Goal: Book appointment/travel/reservation

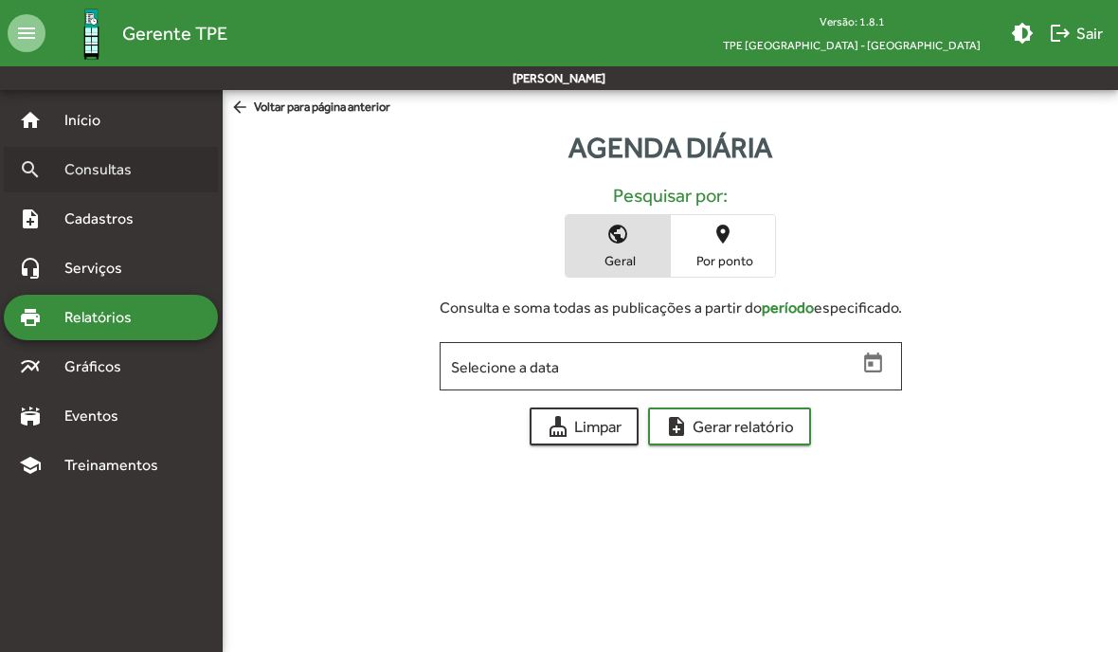
click at [89, 166] on span "Consultas" at bounding box center [104, 169] width 103 height 23
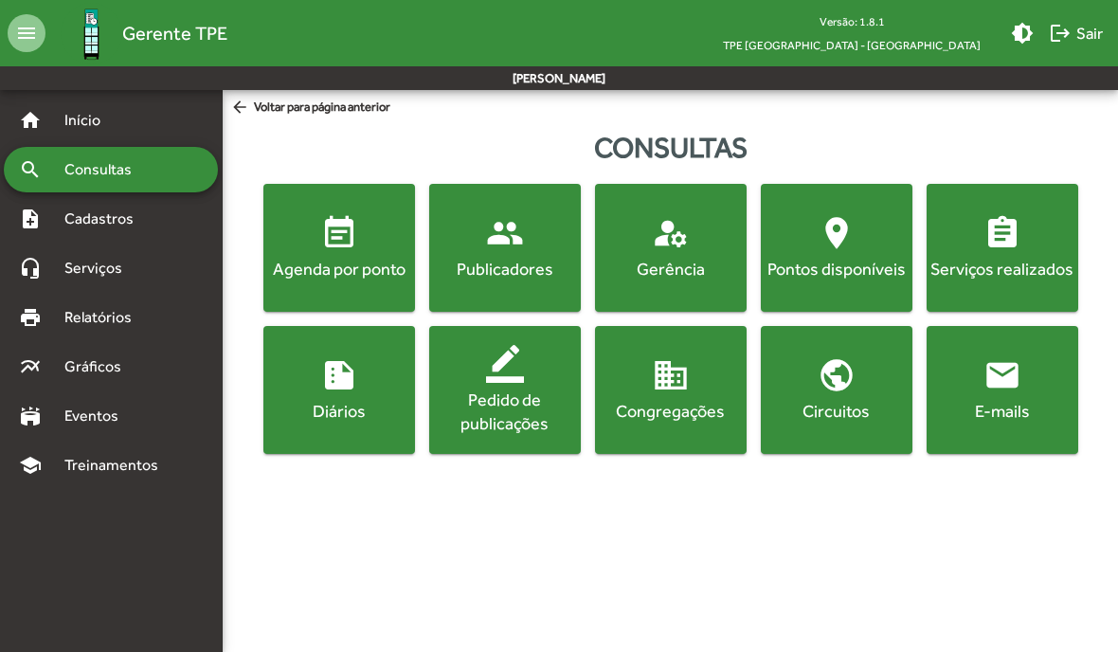
click at [330, 278] on div "Agenda por ponto" at bounding box center [339, 269] width 144 height 24
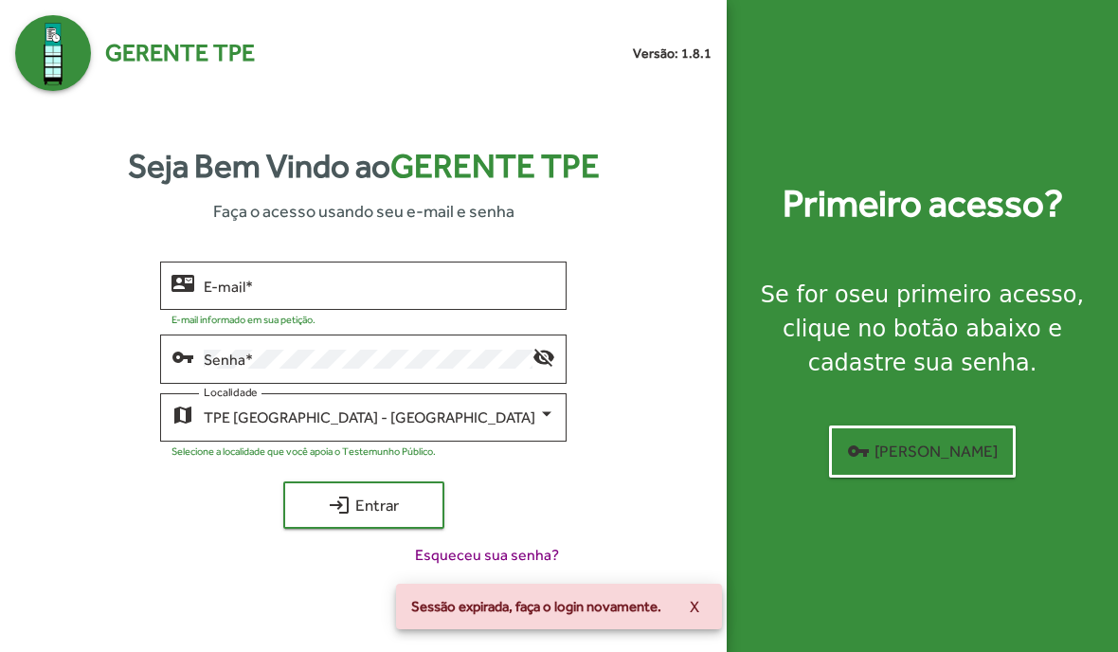
click at [223, 295] on input "E-mail *" at bounding box center [379, 286] width 351 height 17
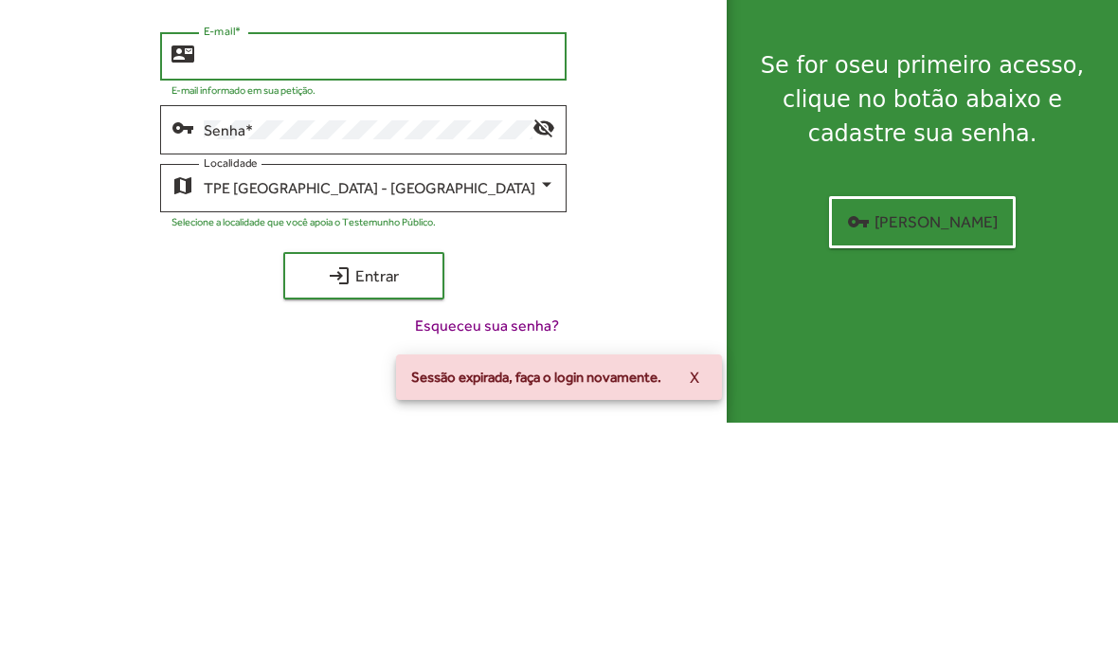
click at [243, 278] on input "E-mail *" at bounding box center [379, 286] width 351 height 17
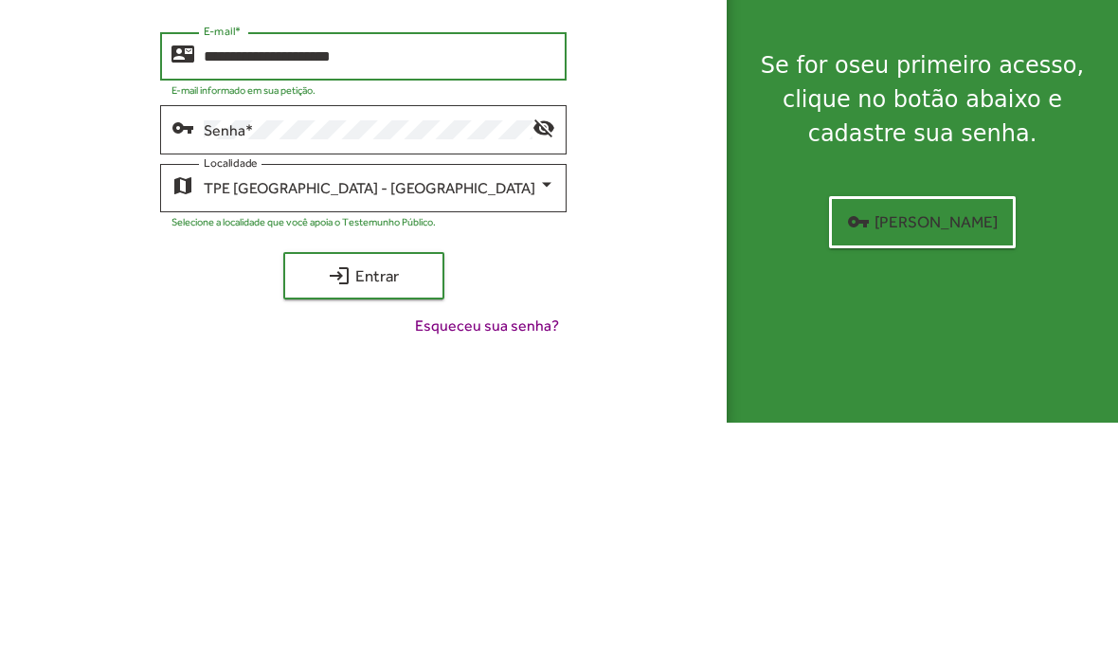
type input "**********"
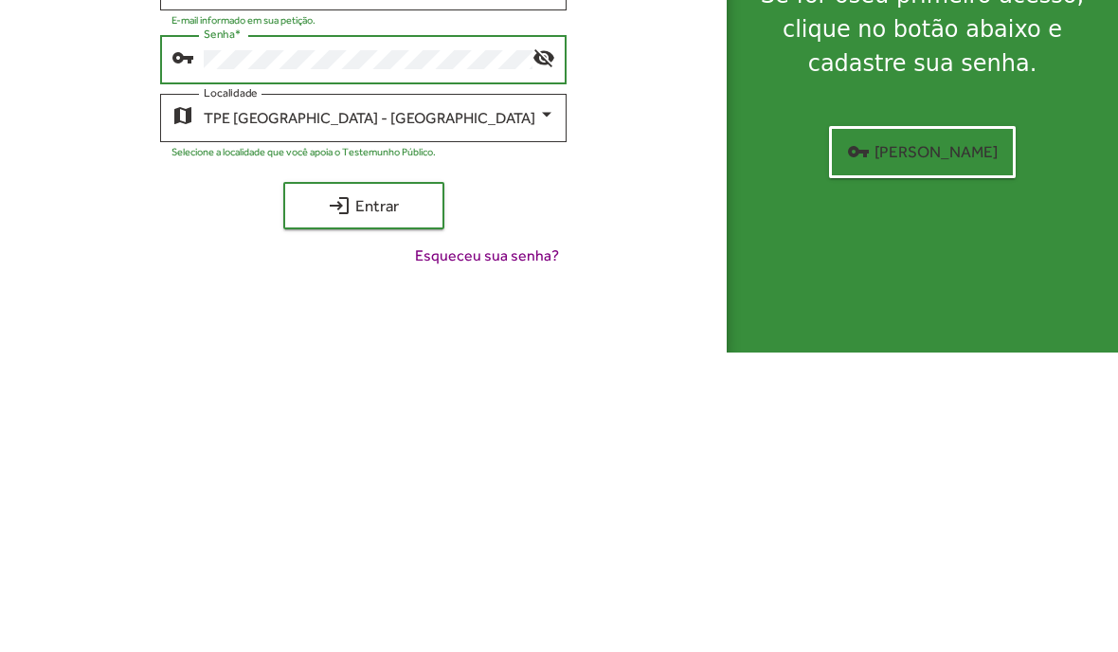
scroll to position [76, 0]
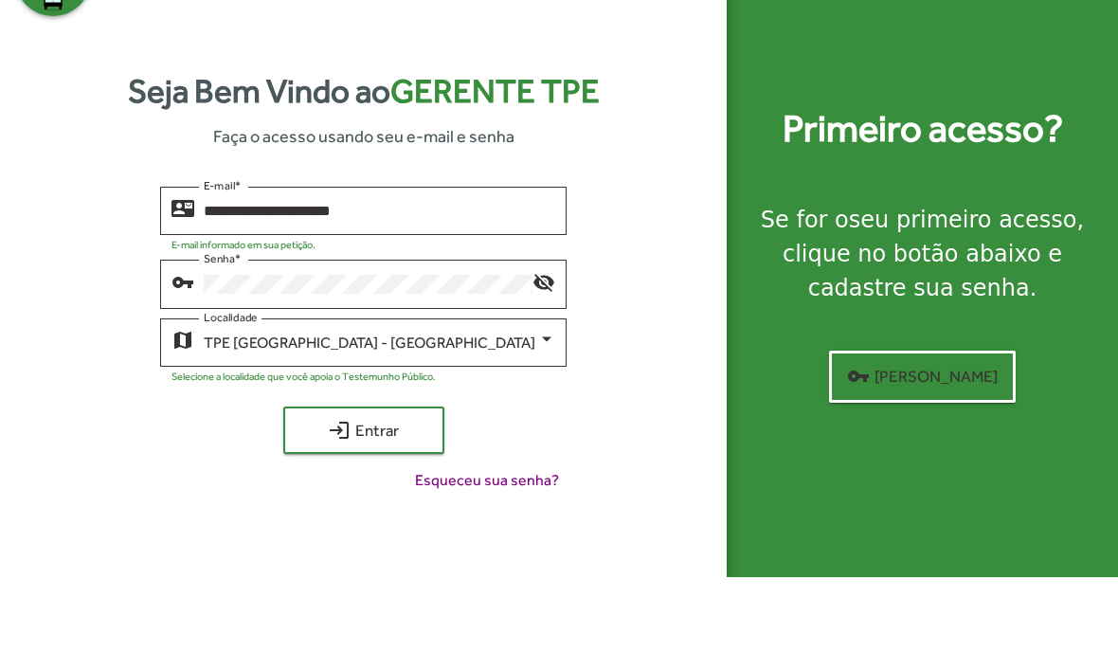
click at [323, 488] on span "login Entrar" at bounding box center [363, 505] width 127 height 34
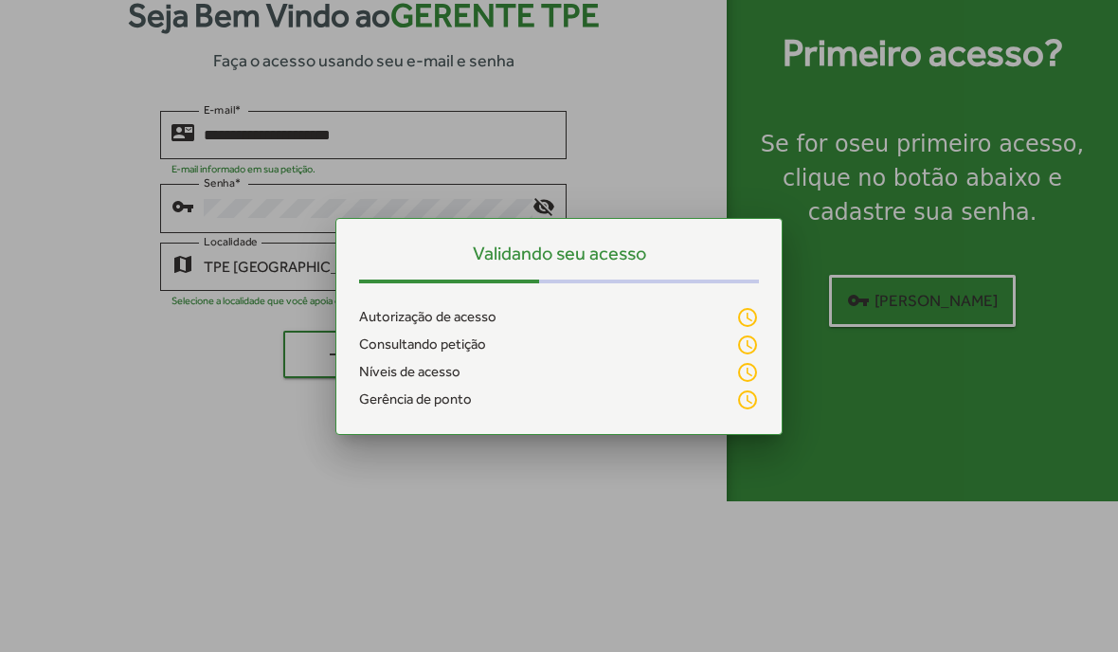
scroll to position [0, 0]
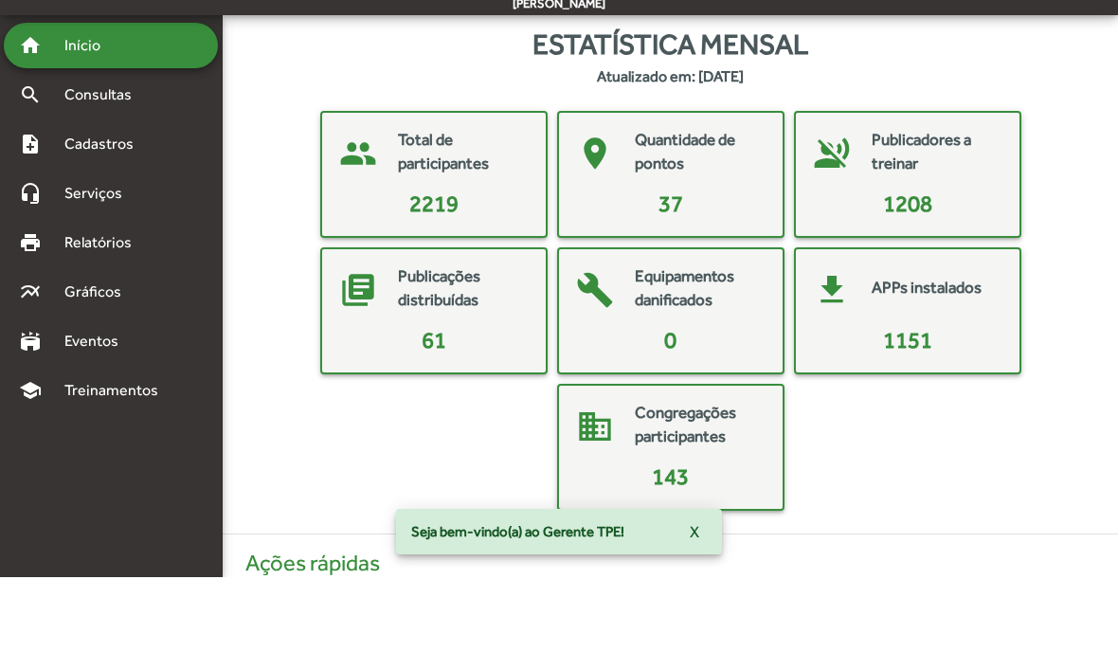
scroll to position [76, 0]
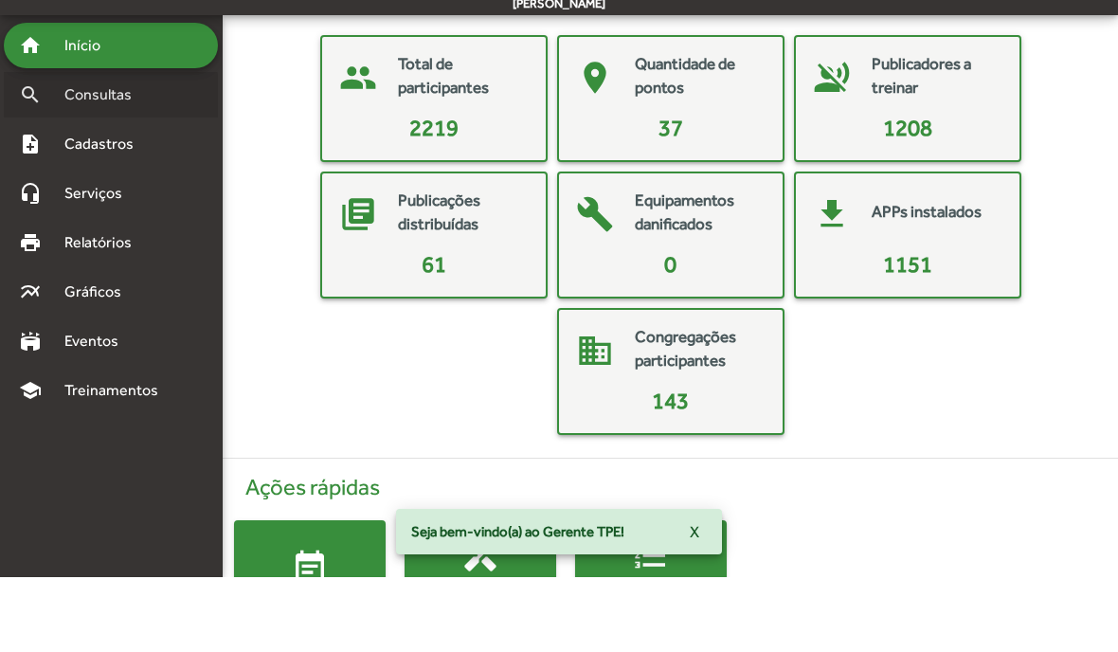
click at [88, 158] on span "Consultas" at bounding box center [104, 169] width 103 height 23
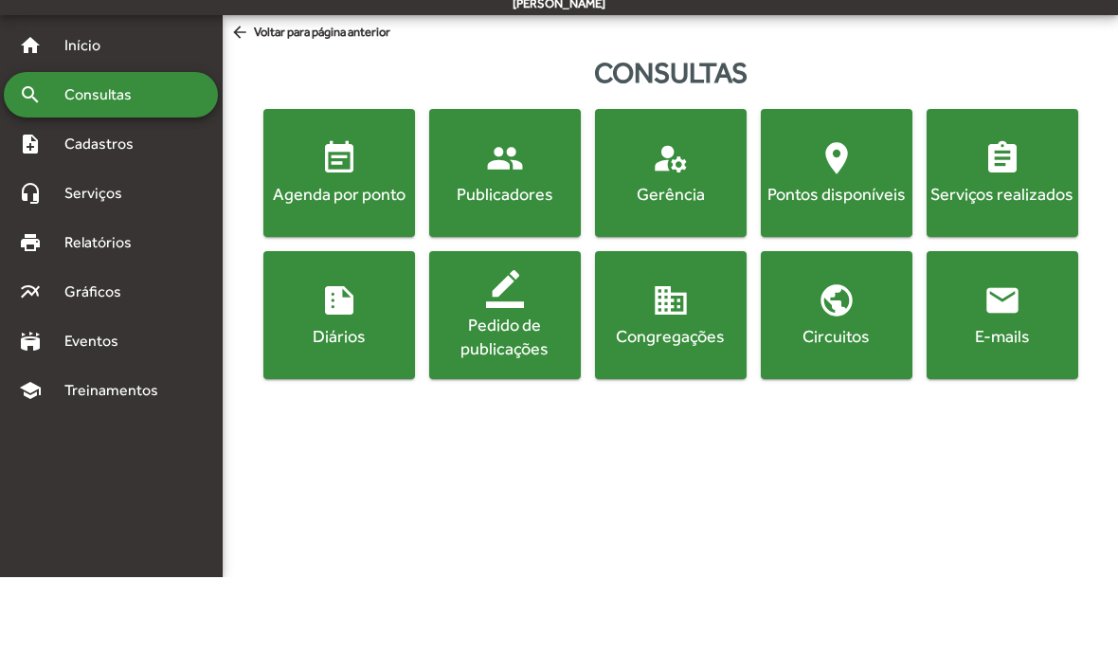
click at [307, 257] on div "Agenda por ponto" at bounding box center [339, 269] width 144 height 24
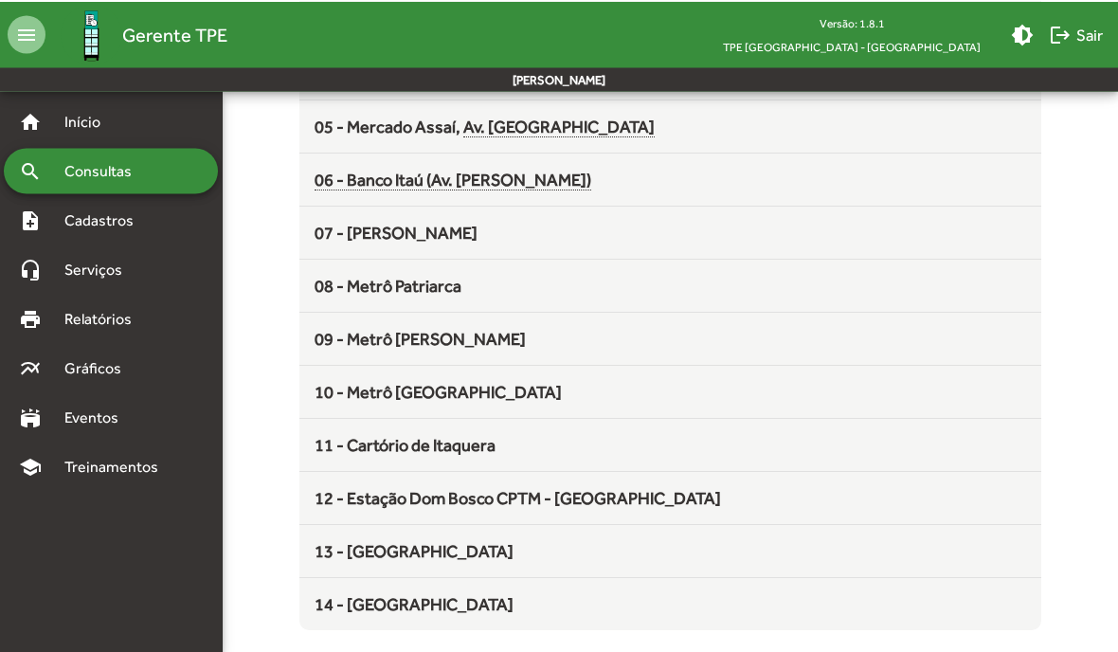
scroll to position [402, 0]
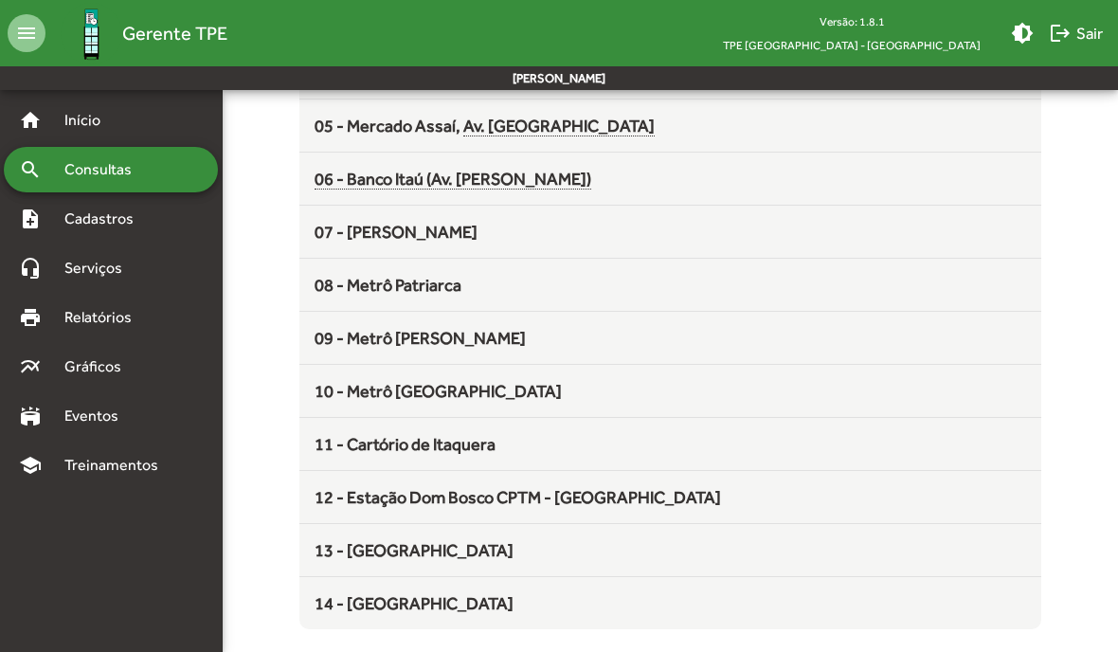
click at [764, 382] on div "10 - Metrô [GEOGRAPHIC_DATA]" at bounding box center [671, 391] width 712 height 26
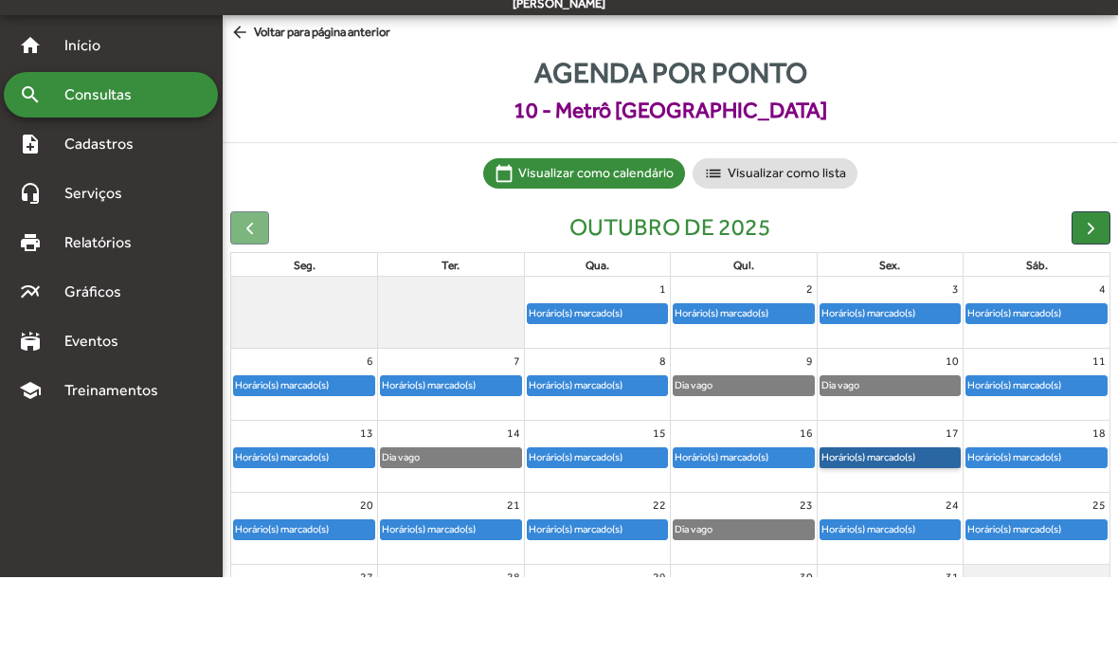
click at [884, 522] on link "Horário(s) marcado(s)" at bounding box center [890, 532] width 142 height 21
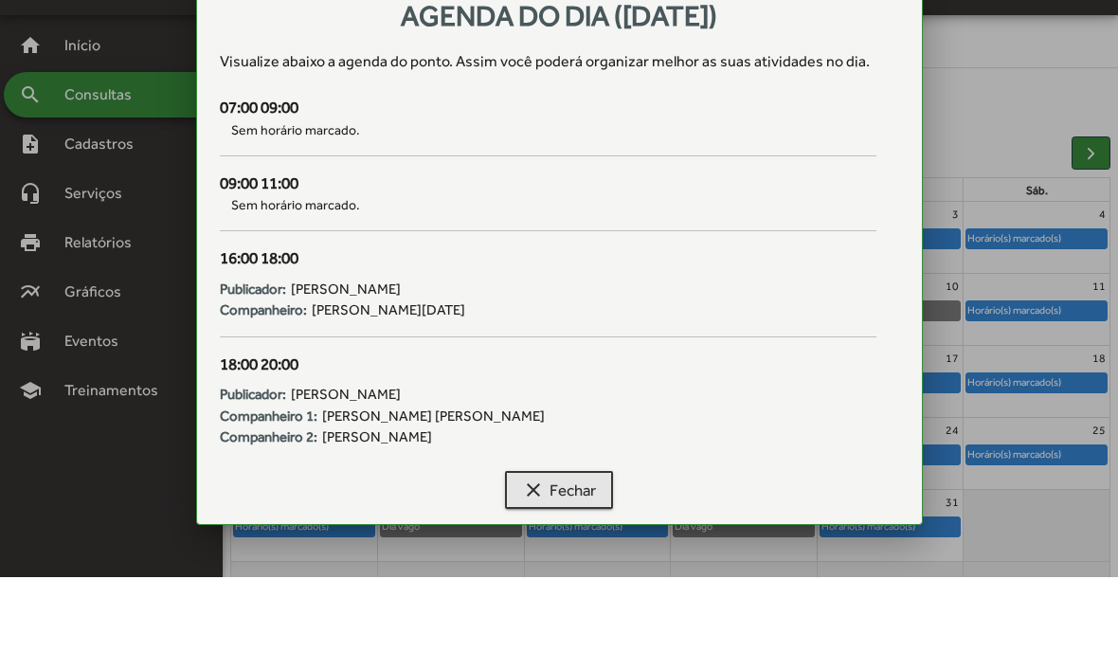
click at [577, 548] on span "clear Fechar" at bounding box center [559, 565] width 74 height 34
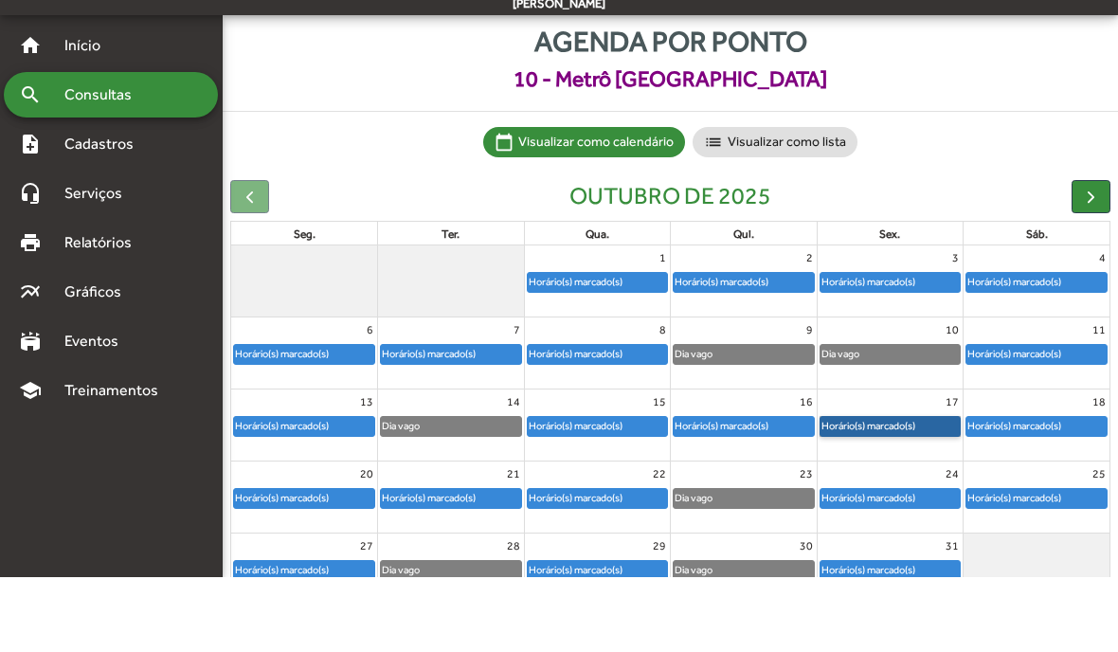
scroll to position [36, 0]
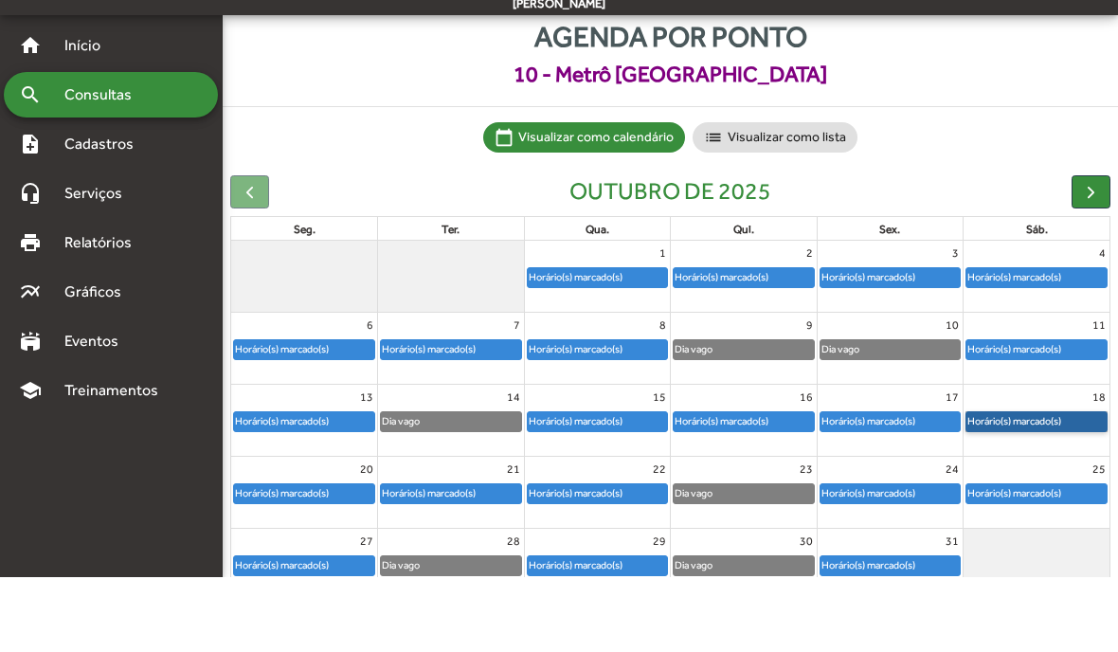
click at [1038, 486] on link "Horário(s) marcado(s)" at bounding box center [1036, 496] width 142 height 21
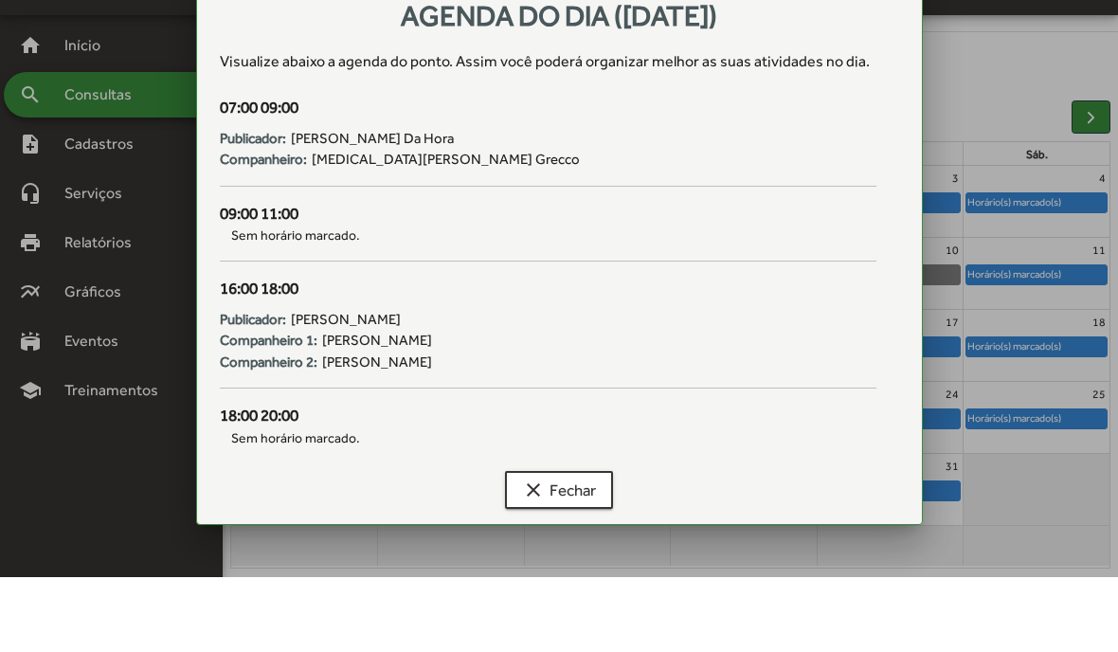
click at [578, 548] on span "clear Fechar" at bounding box center [559, 565] width 74 height 34
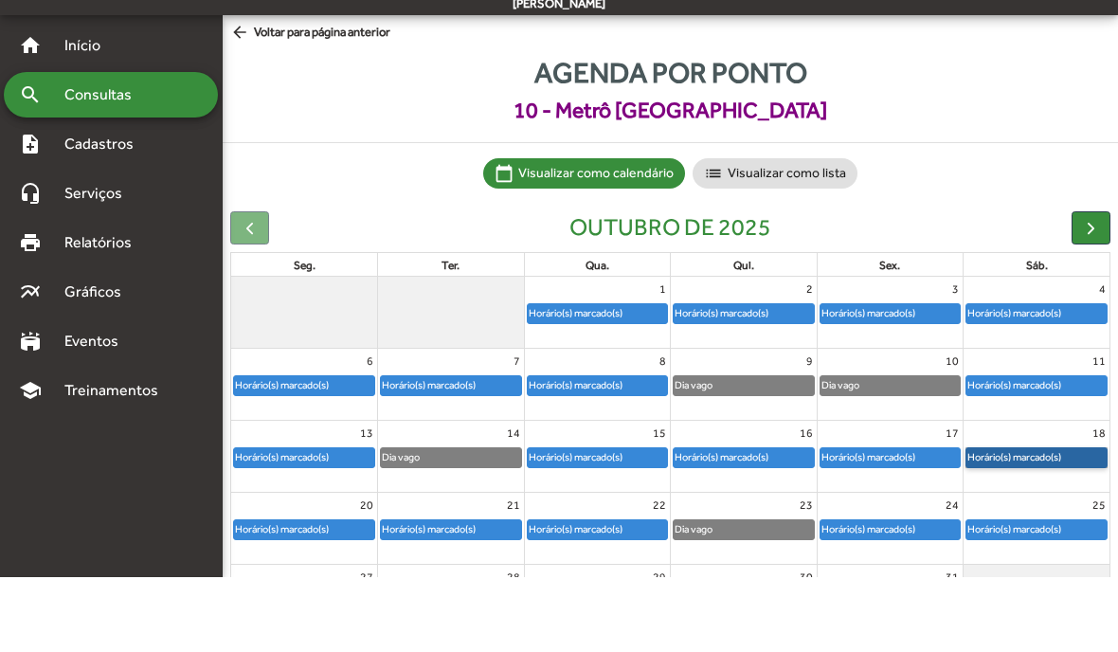
scroll to position [36, 0]
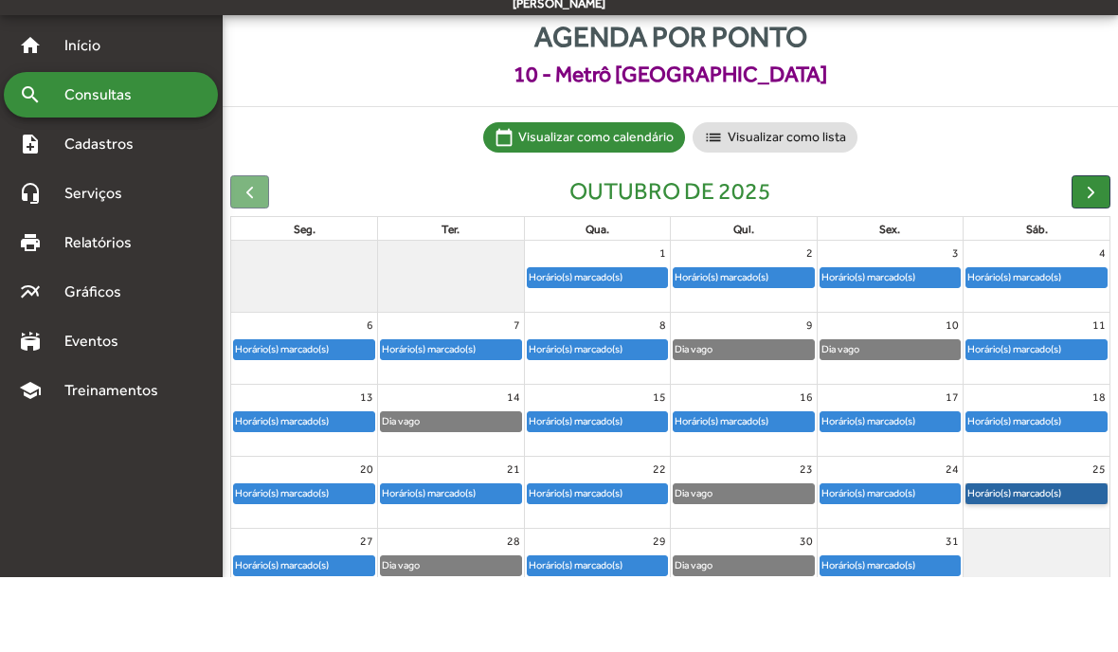
click at [1025, 558] on link "Horário(s) marcado(s)" at bounding box center [1036, 568] width 142 height 21
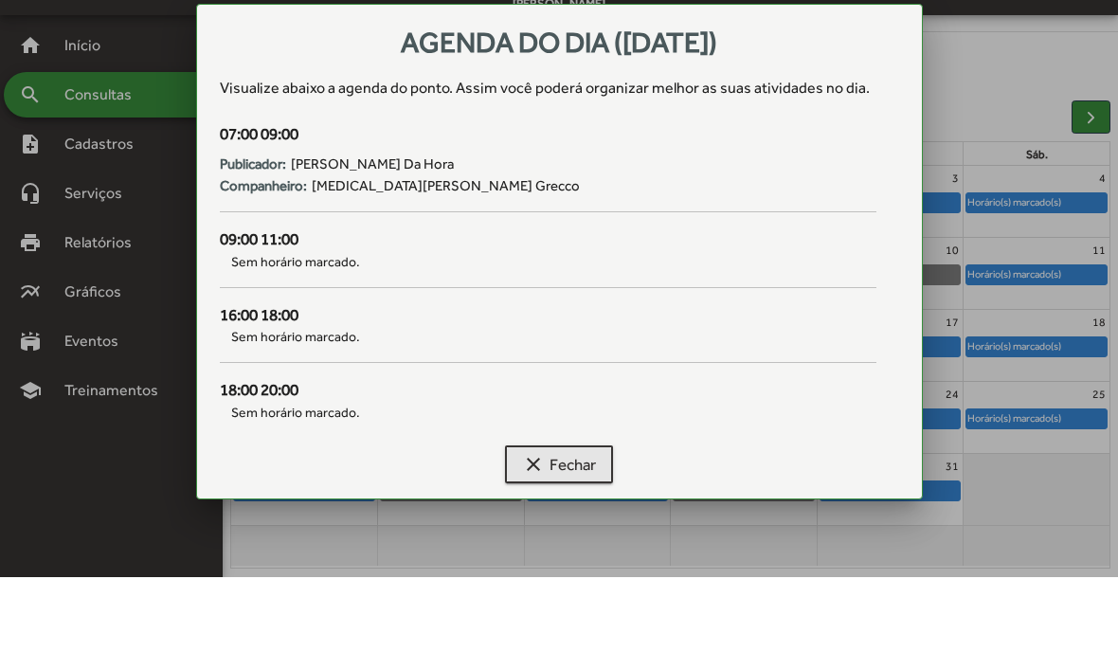
click at [581, 522] on span "clear Fechar" at bounding box center [559, 539] width 74 height 34
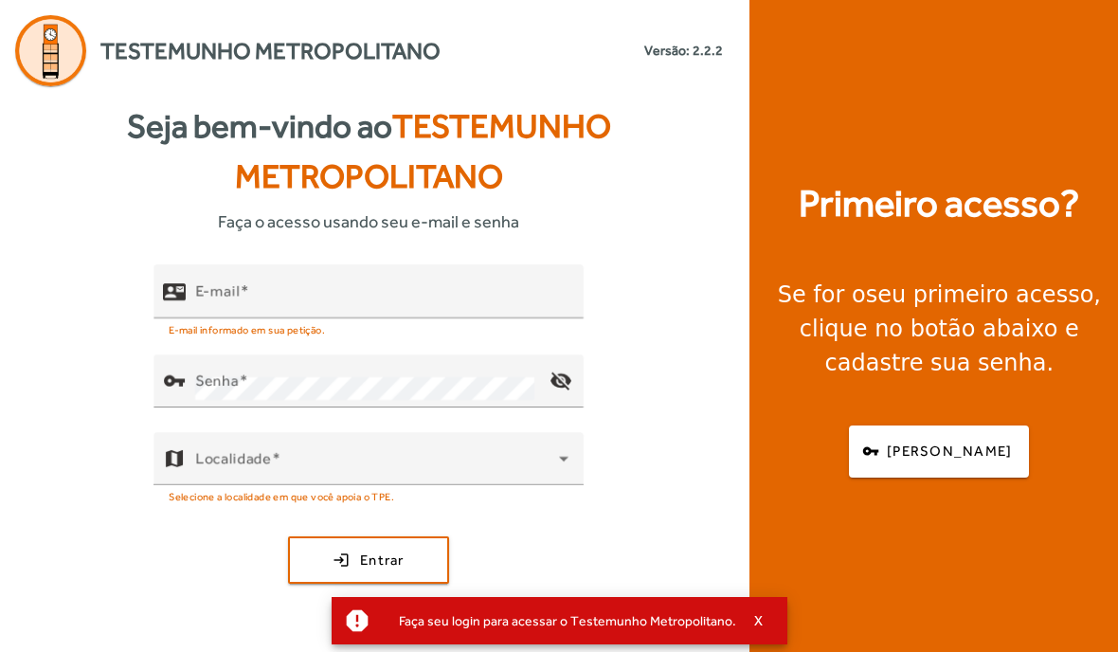
click at [229, 315] on div "E-mail" at bounding box center [381, 291] width 373 height 54
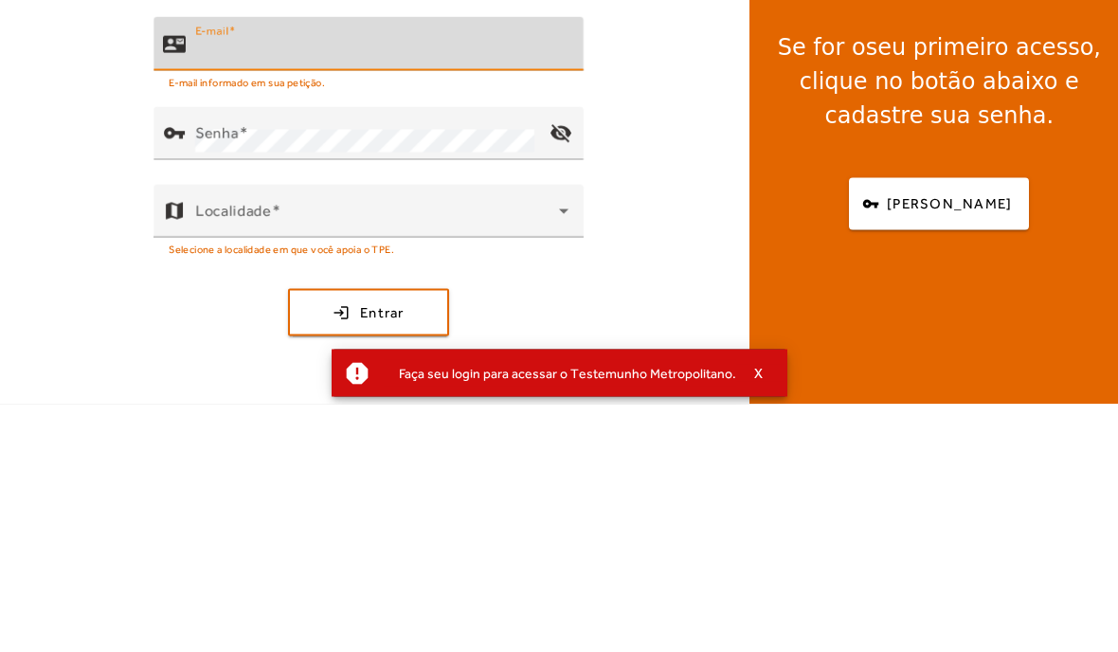
type input "**********"
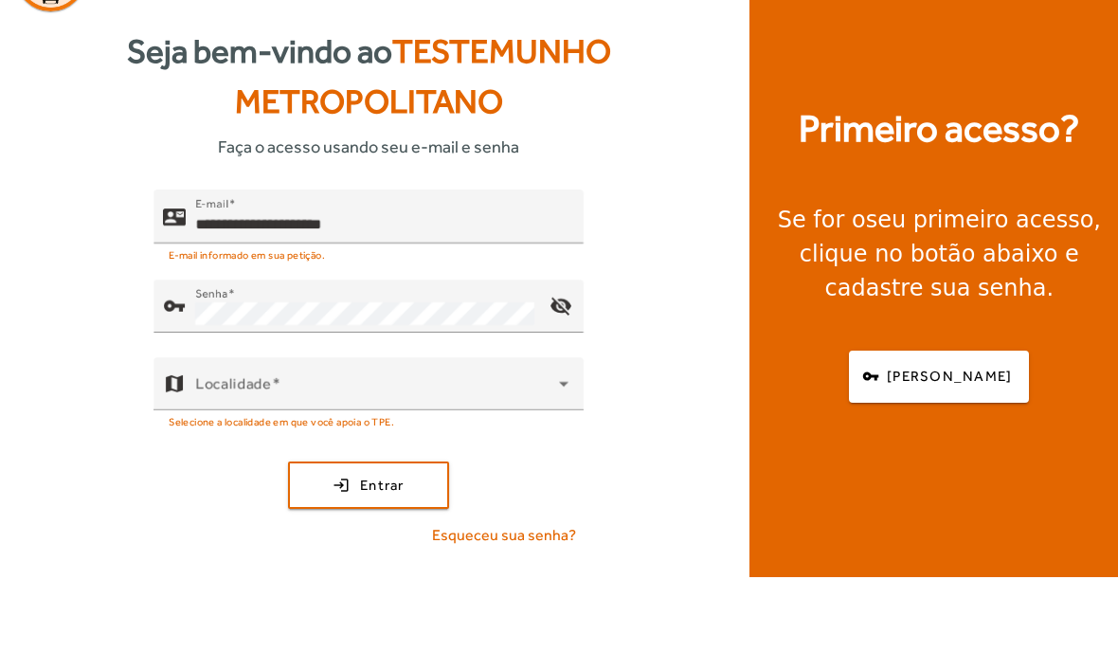
click at [537, 455] on span at bounding box center [377, 466] width 364 height 23
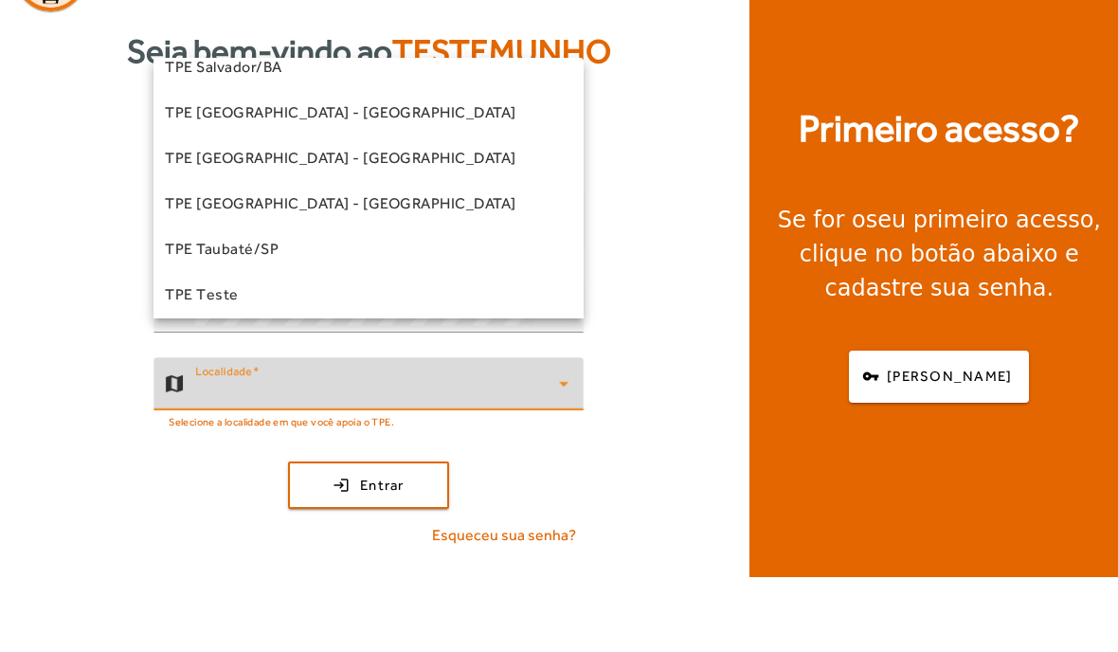
scroll to position [520, 0]
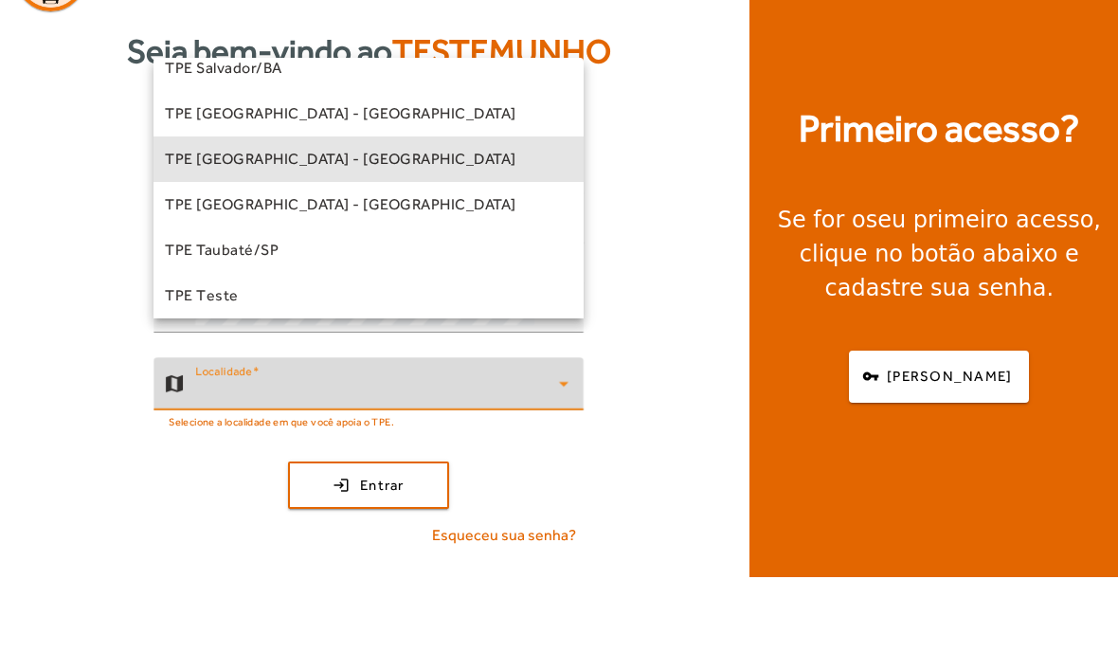
click at [449, 211] on mat-option "TPE [GEOGRAPHIC_DATA] - [GEOGRAPHIC_DATA]" at bounding box center [368, 233] width 430 height 45
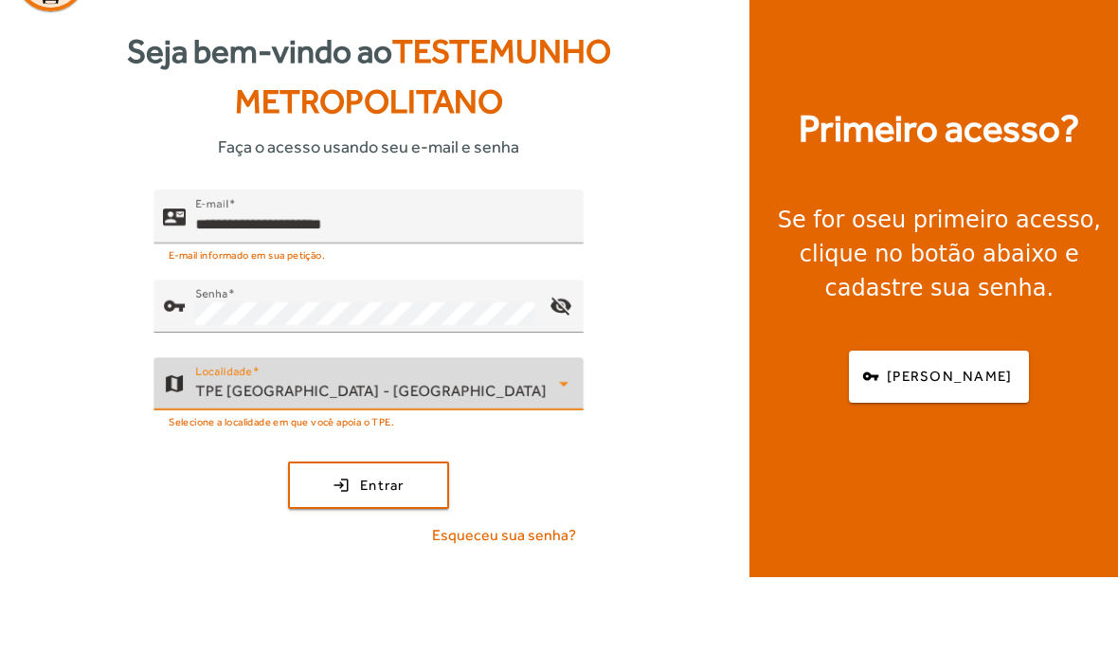
click at [389, 549] on span "Entrar" at bounding box center [382, 560] width 45 height 22
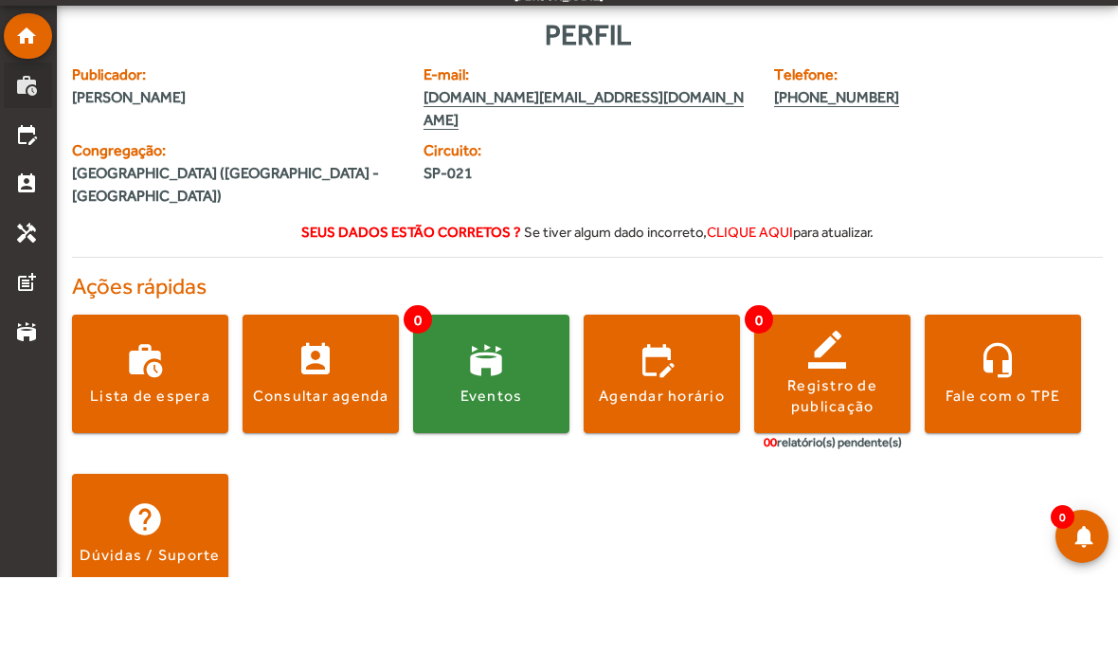
click at [24, 149] on mat-icon "work_history" at bounding box center [26, 160] width 23 height 23
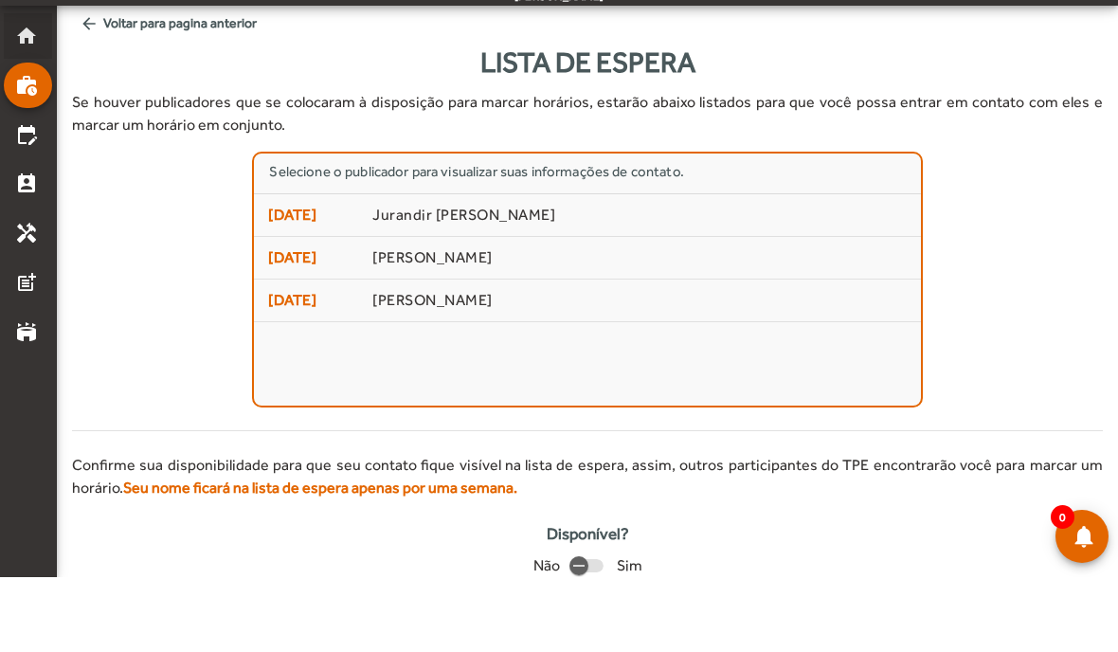
click at [22, 99] on mat-icon "home" at bounding box center [26, 110] width 23 height 23
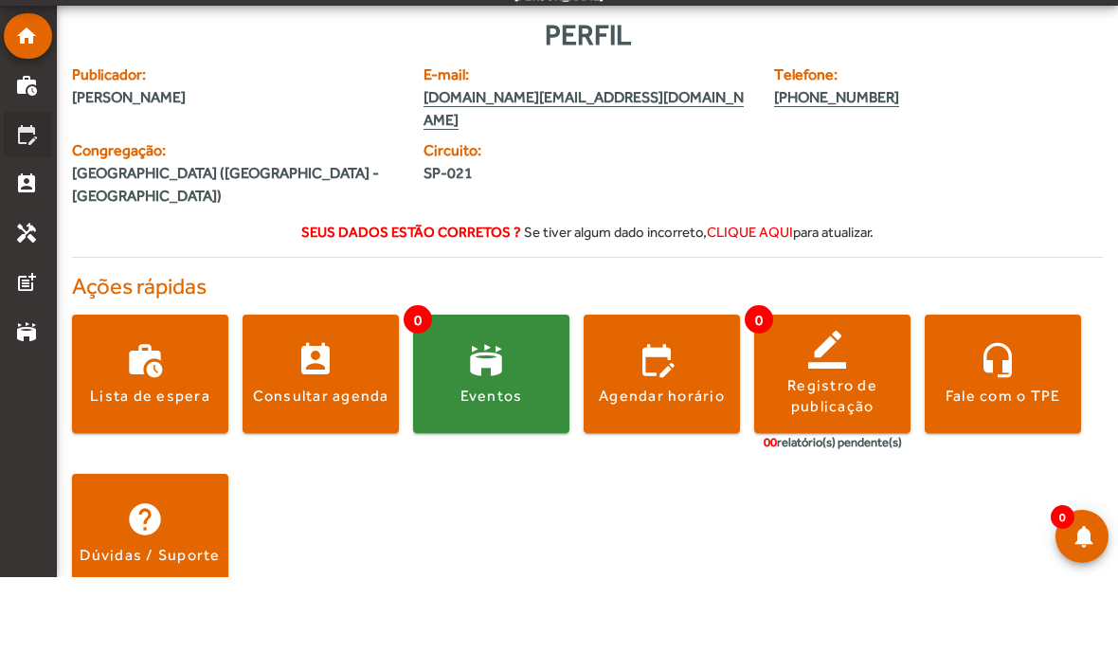
click at [25, 198] on mat-icon "edit_calendar" at bounding box center [26, 209] width 23 height 23
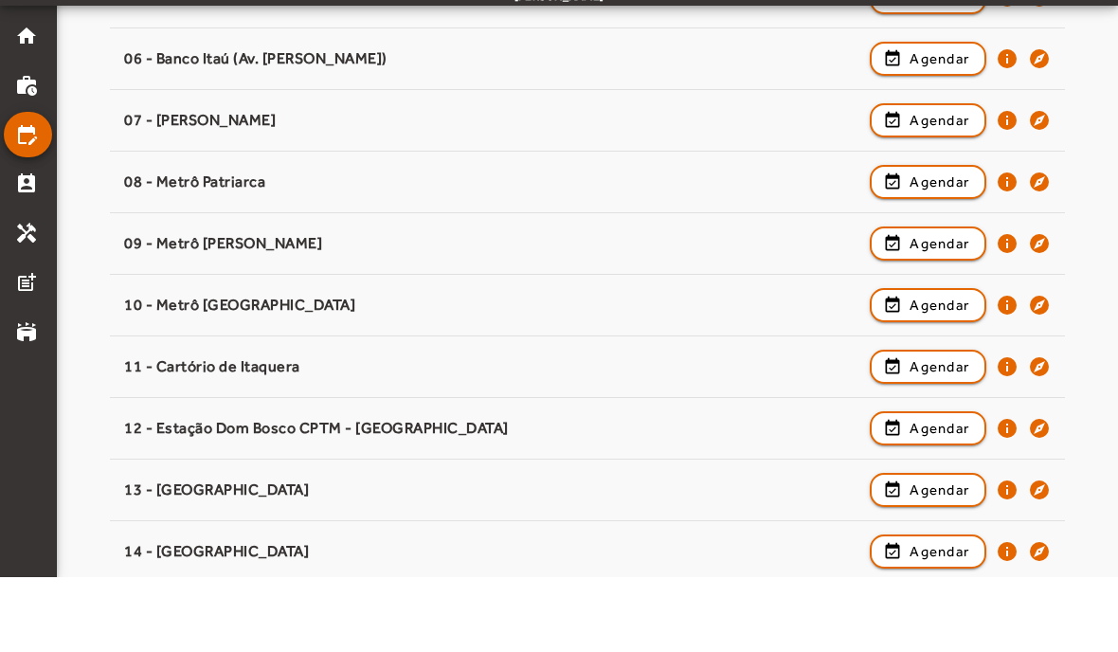
scroll to position [528, 0]
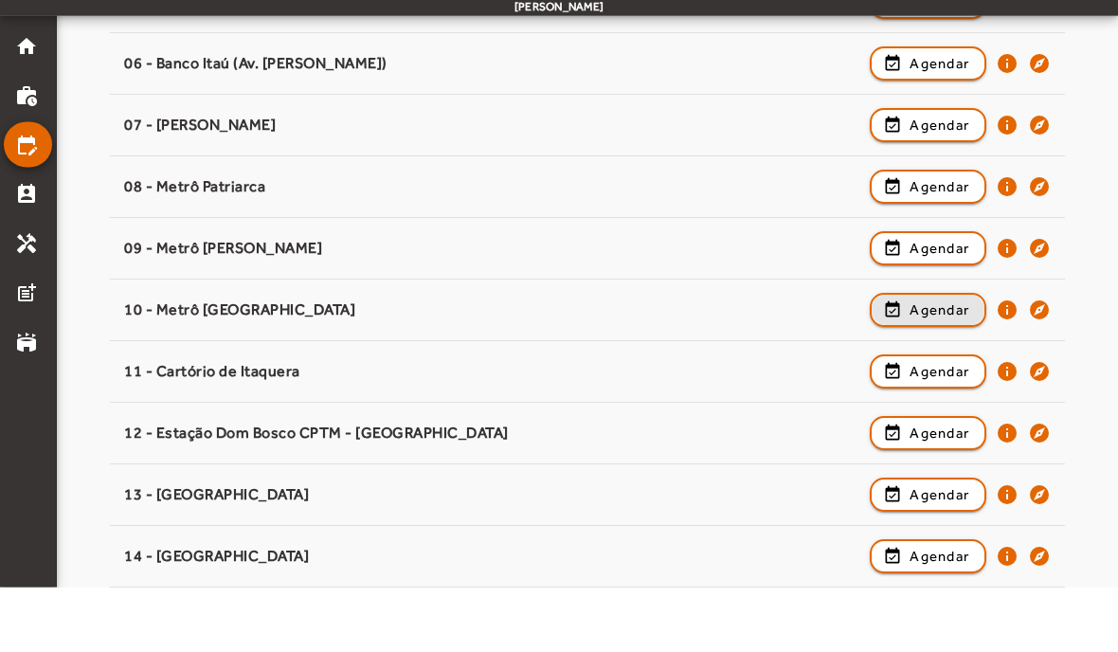
click at [949, 364] on span "Agendar" at bounding box center [939, 375] width 60 height 23
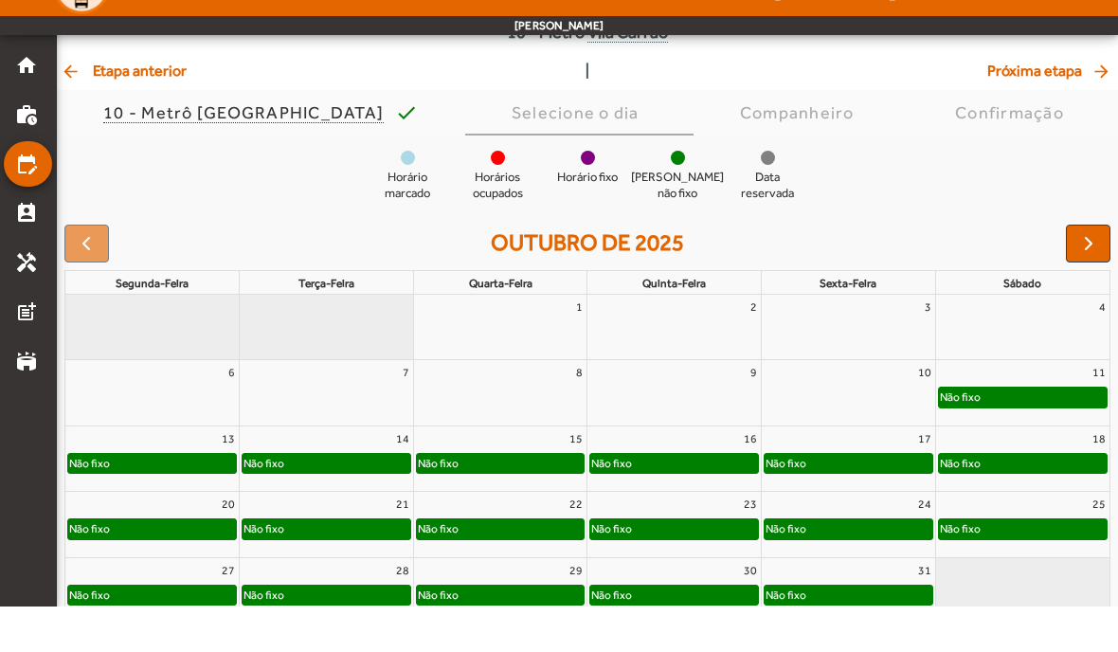
scroll to position [96, 0]
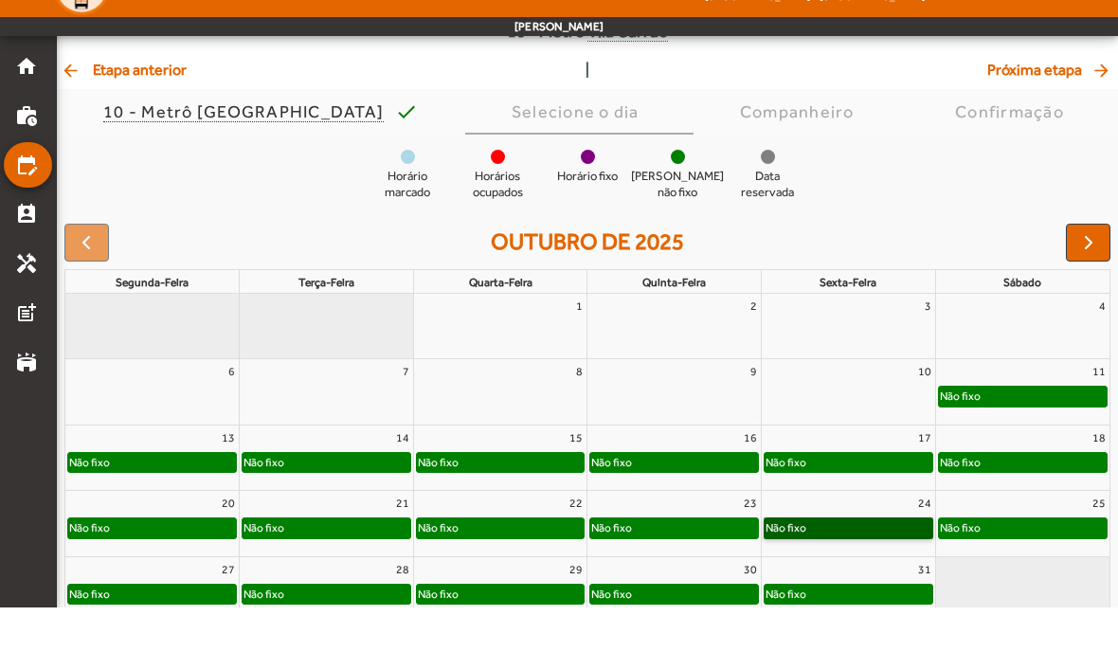
click at [835, 562] on link "Não fixo" at bounding box center [849, 572] width 170 height 21
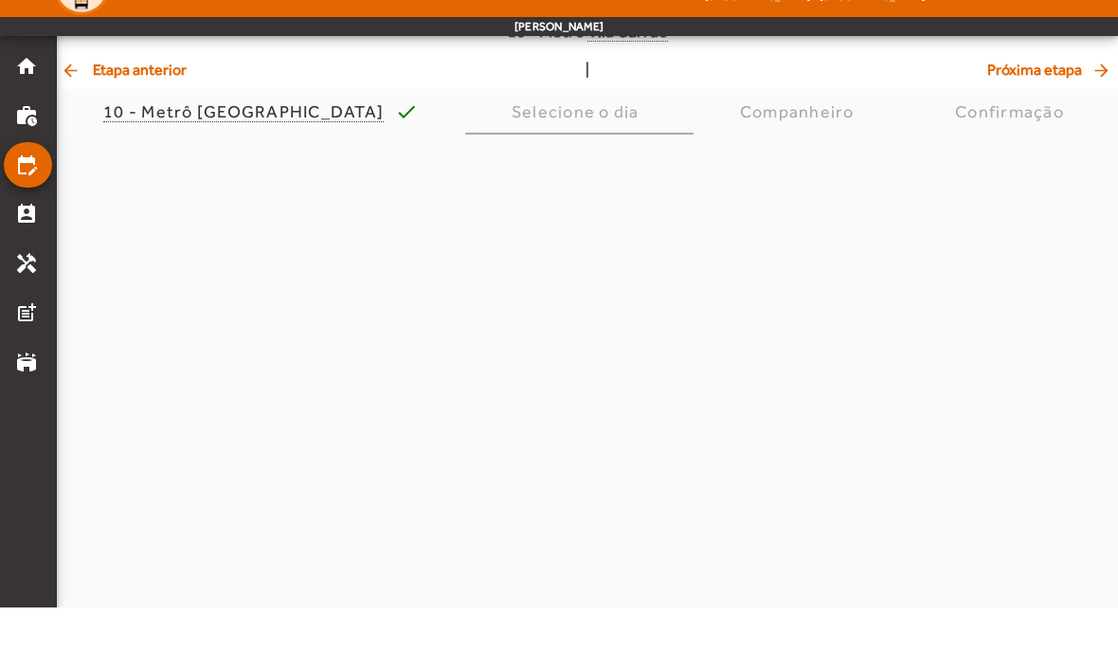
scroll to position [0, 0]
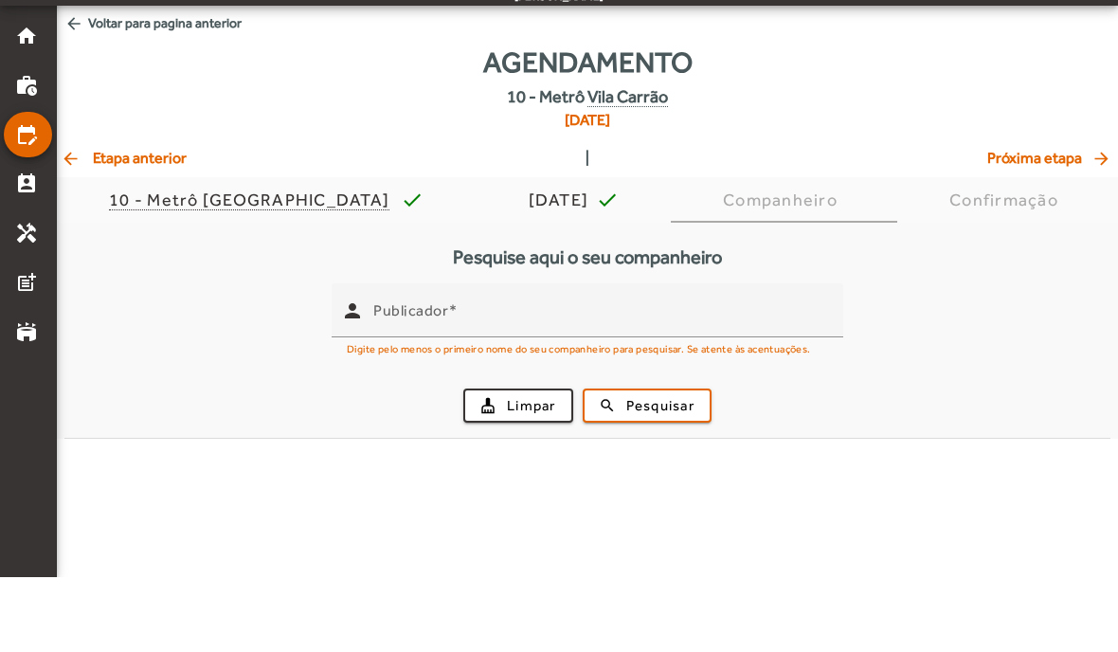
click at [530, 382] on input "Publicador" at bounding box center [600, 393] width 455 height 23
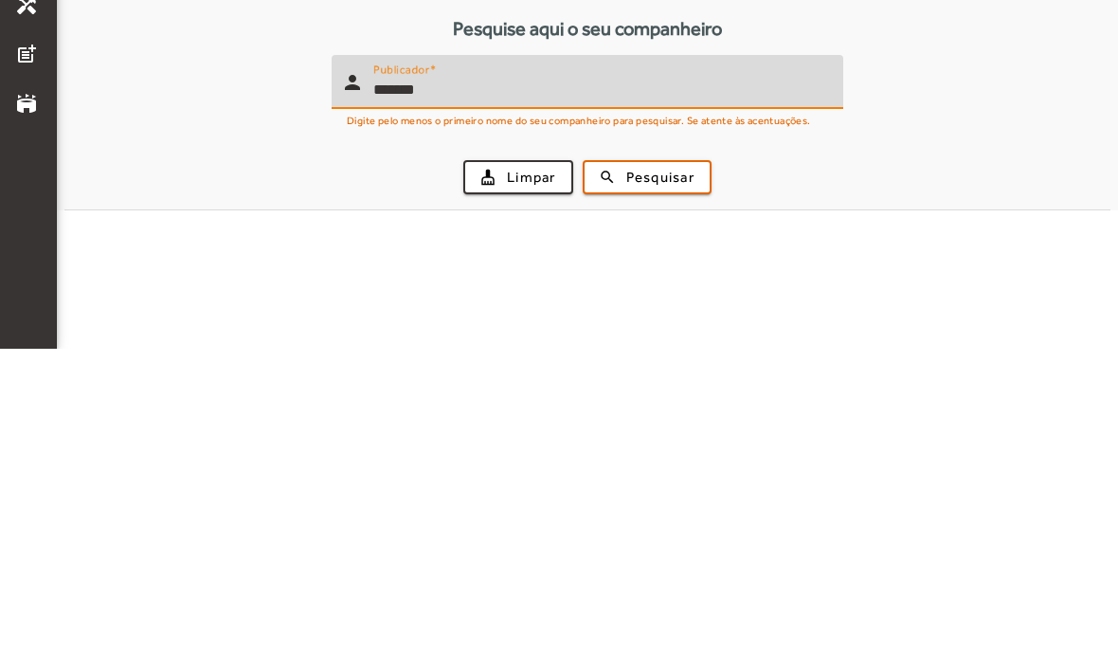
type input "*******"
click at [663, 470] on span "Pesquisar" at bounding box center [660, 481] width 68 height 22
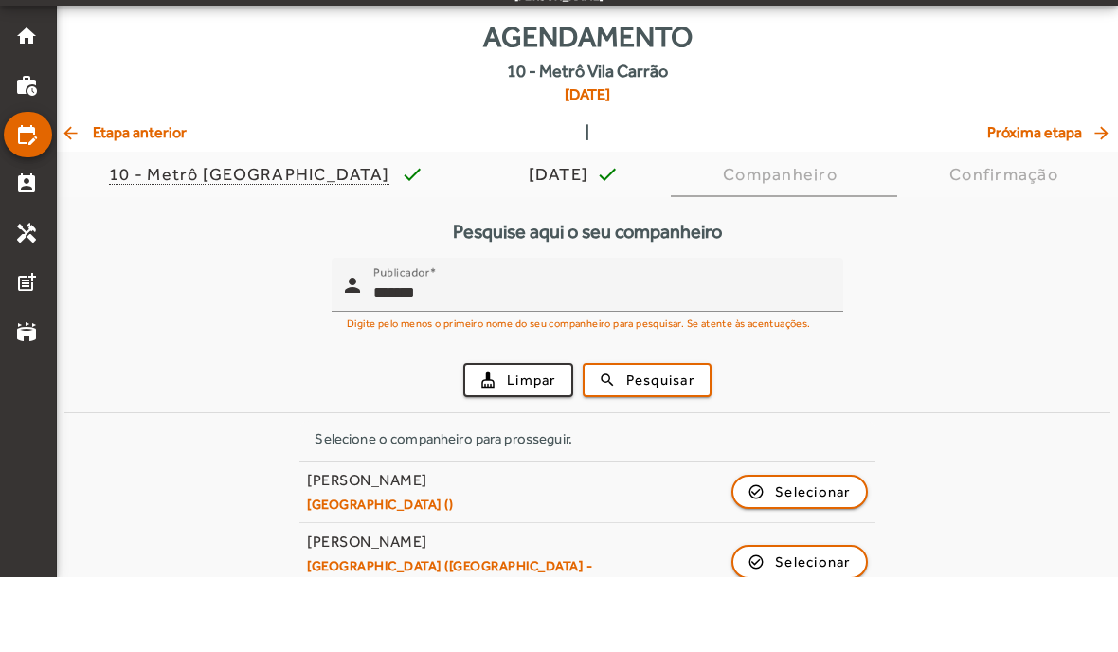
scroll to position [31, 0]
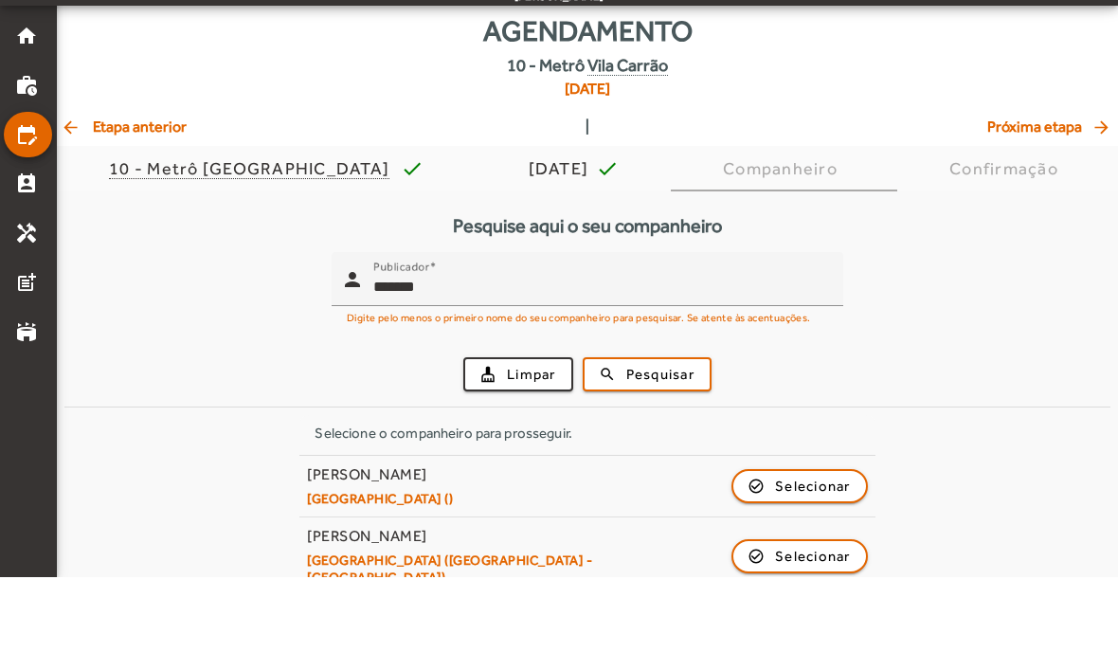
click at [803, 620] on span "Selecionar" at bounding box center [813, 631] width 76 height 23
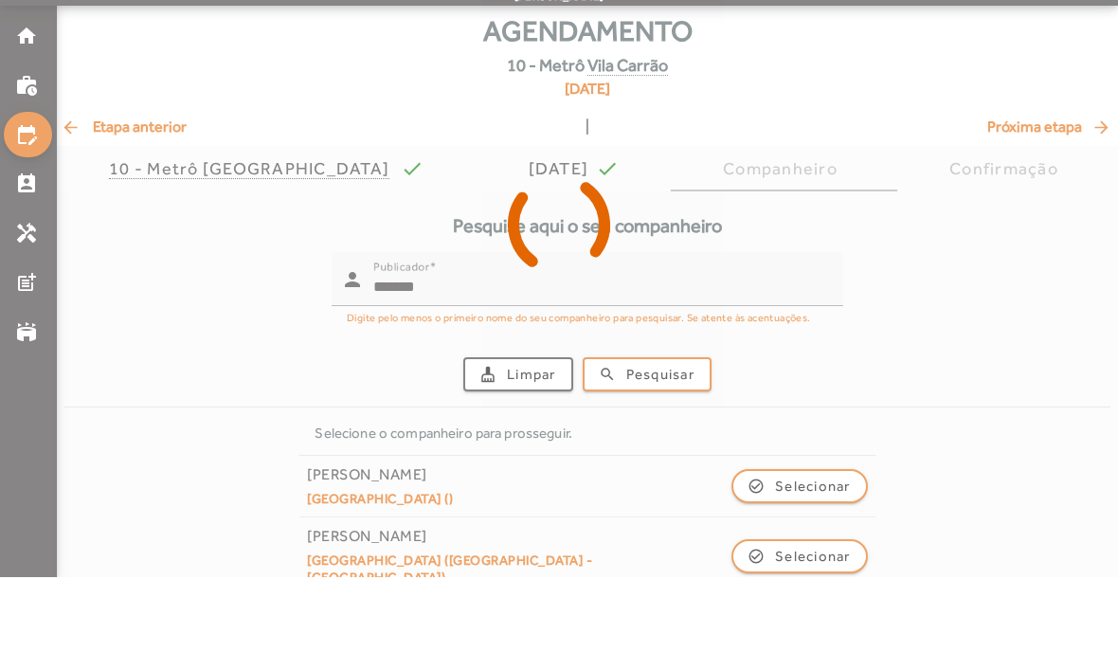
scroll to position [0, 0]
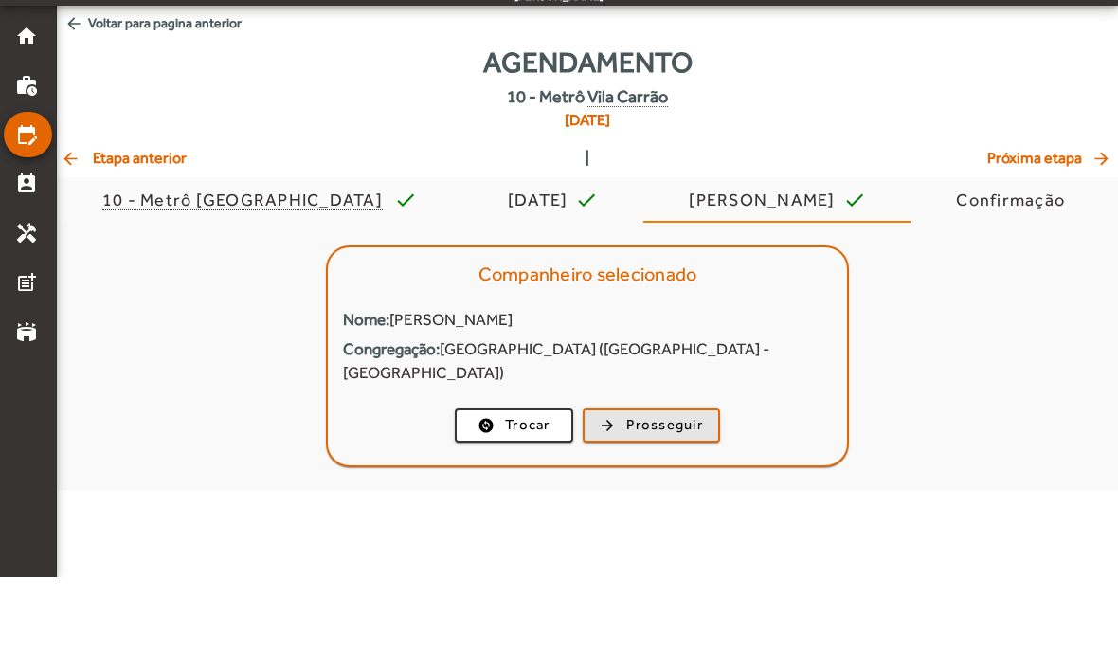
click at [683, 489] on span "Prosseguir" at bounding box center [664, 500] width 77 height 22
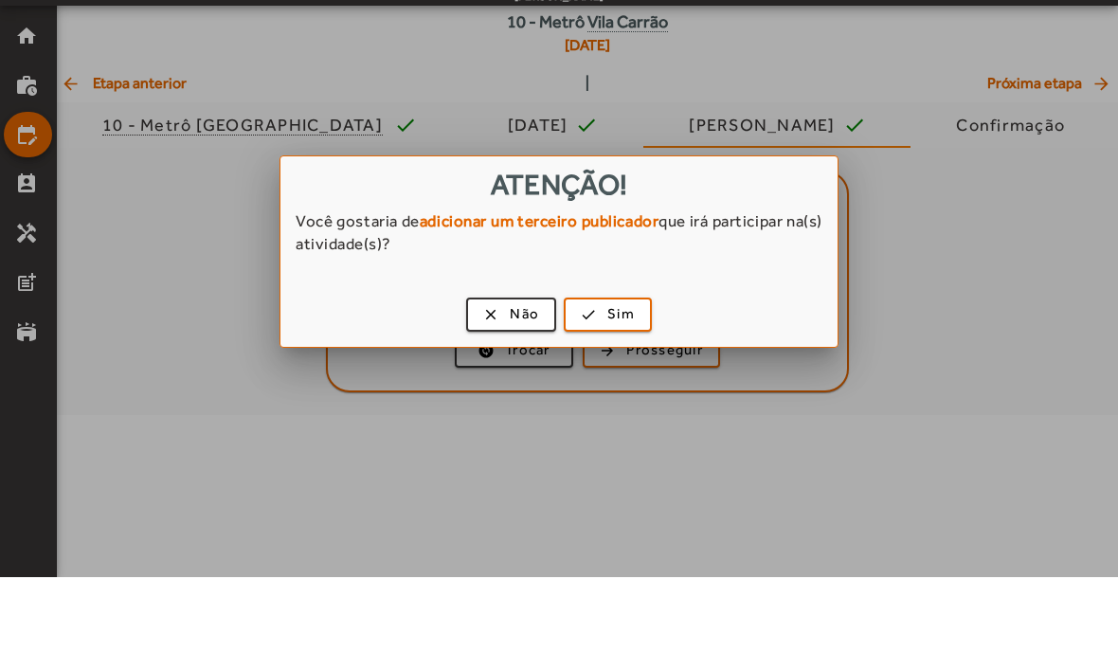
click at [513, 378] on span "Não" at bounding box center [524, 389] width 29 height 22
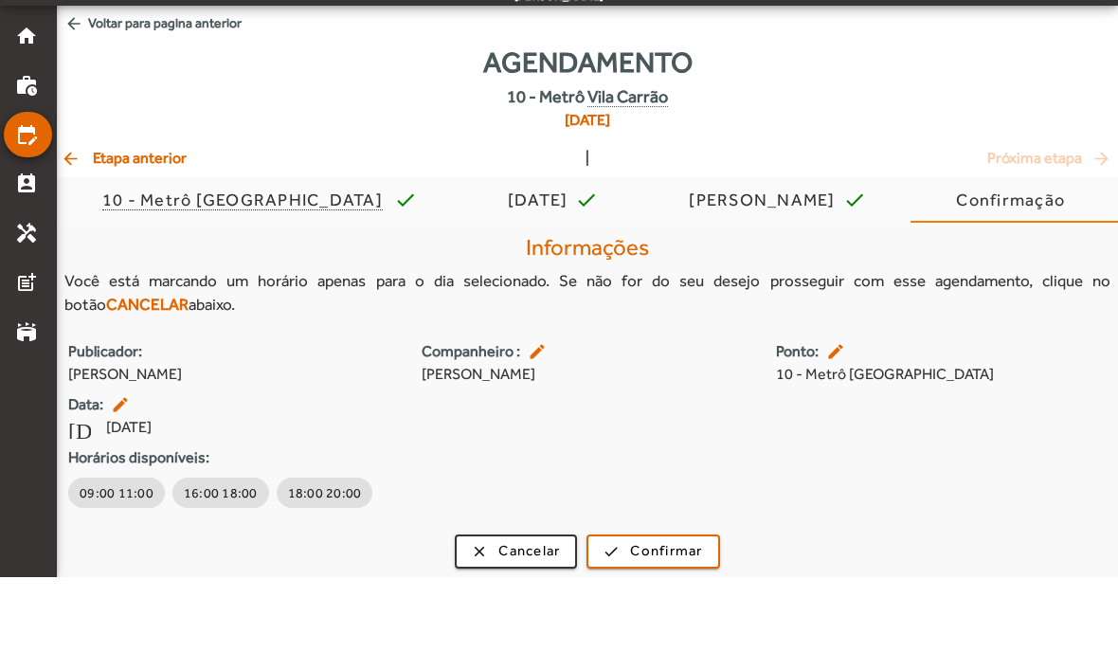
scroll to position [5, 0]
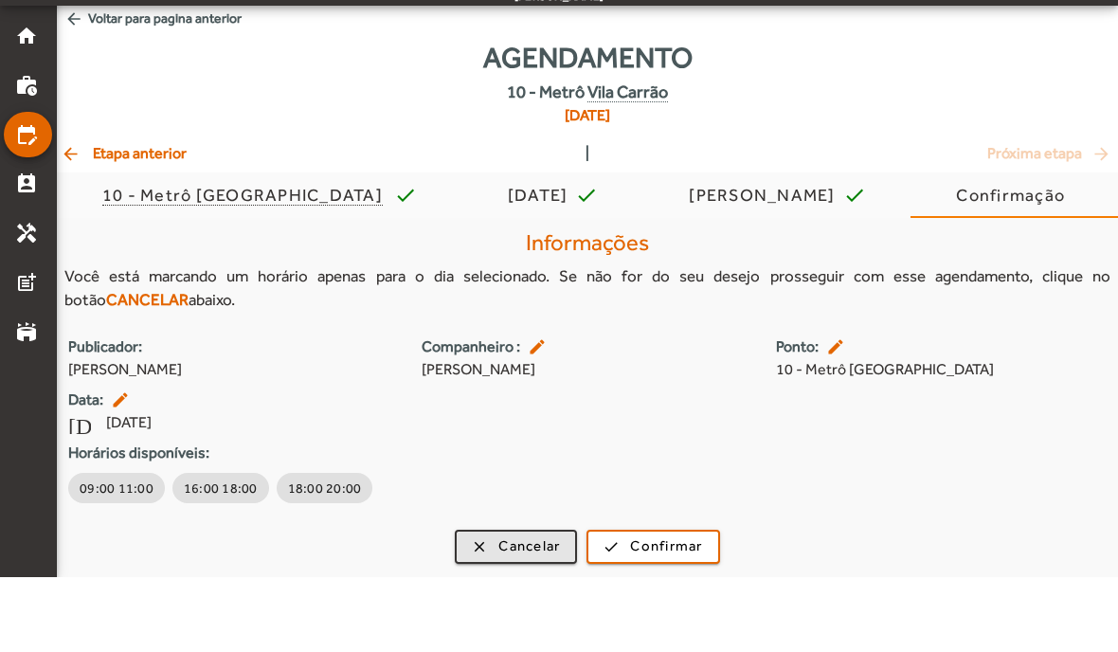
click at [506, 610] on span "Cancelar" at bounding box center [529, 621] width 62 height 22
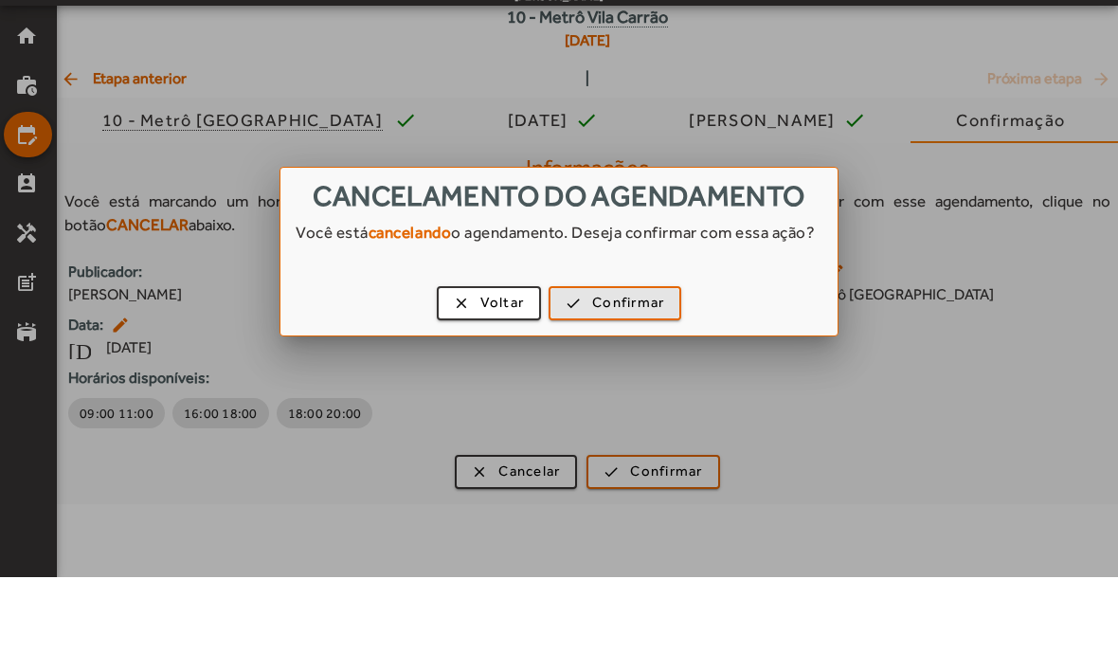
click at [611, 367] on span "Confirmar" at bounding box center [628, 378] width 72 height 22
